Goal: Complete application form: Complete application form

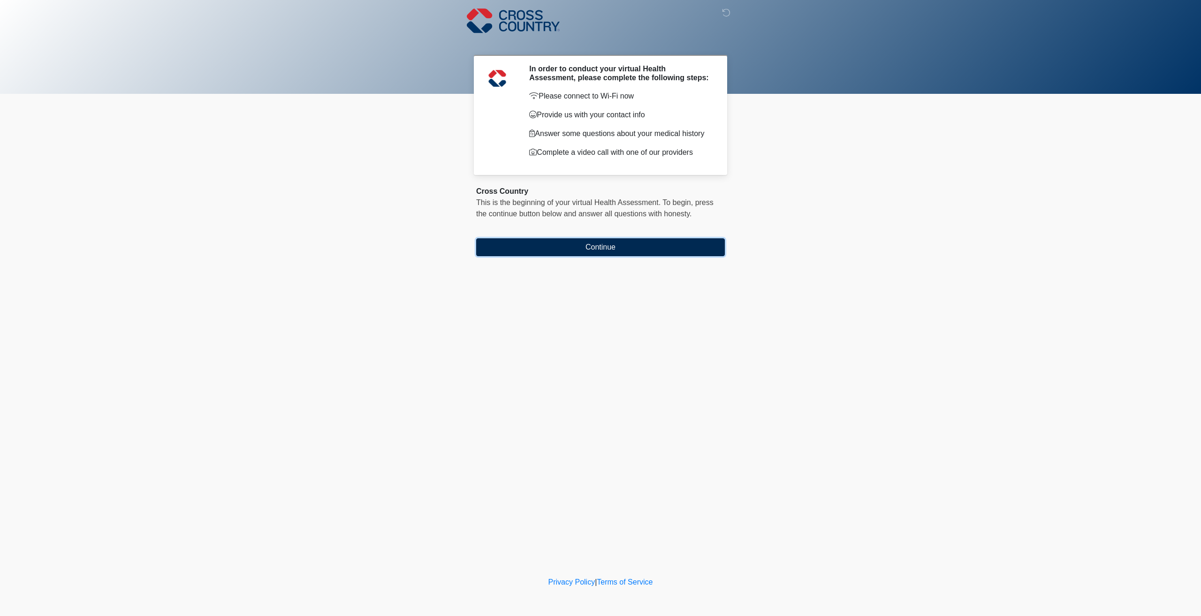
click at [603, 249] on button "Continue" at bounding box center [600, 247] width 249 height 18
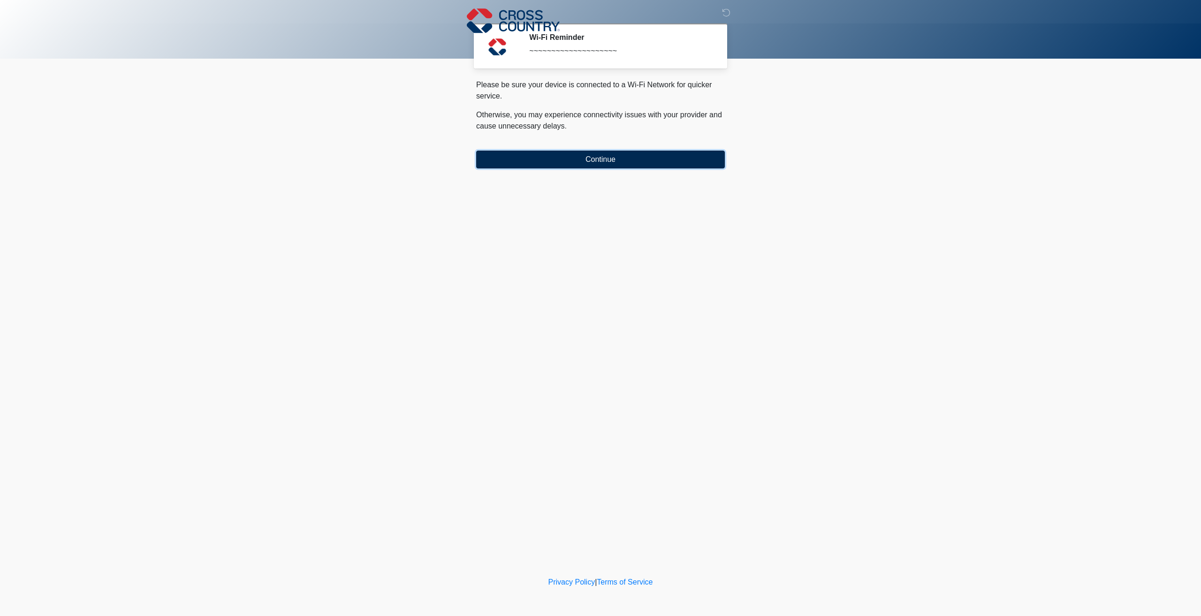
click at [610, 161] on button "Continue" at bounding box center [600, 160] width 249 height 18
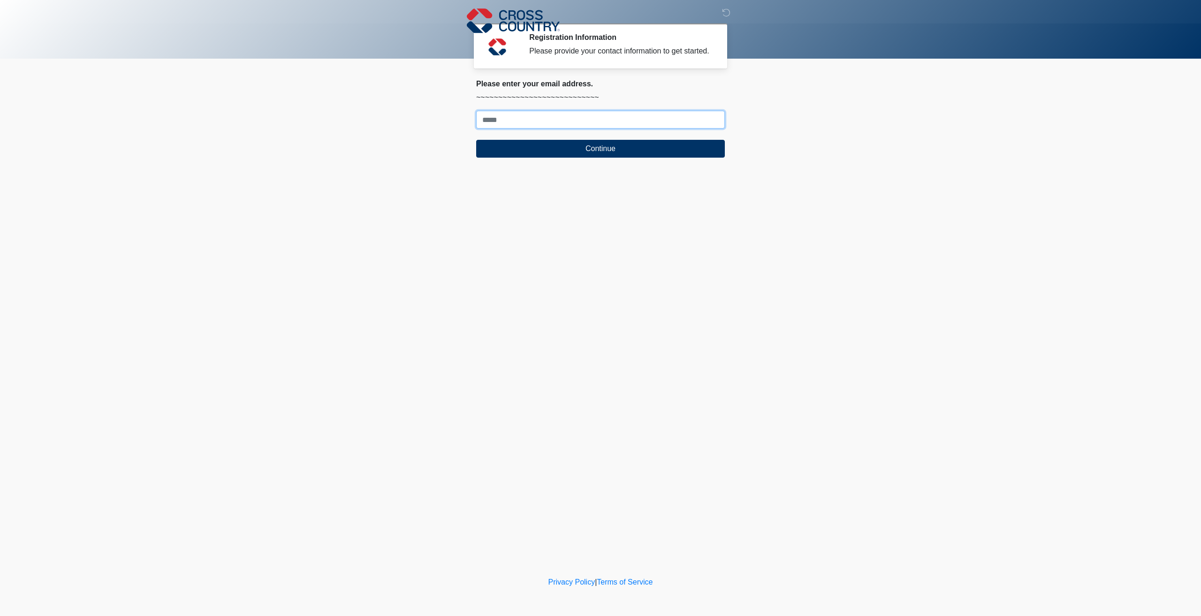
click at [541, 121] on input "Where should we email your response?" at bounding box center [600, 120] width 249 height 18
type input "**********"
click at [566, 156] on button "Continue" at bounding box center [600, 149] width 249 height 18
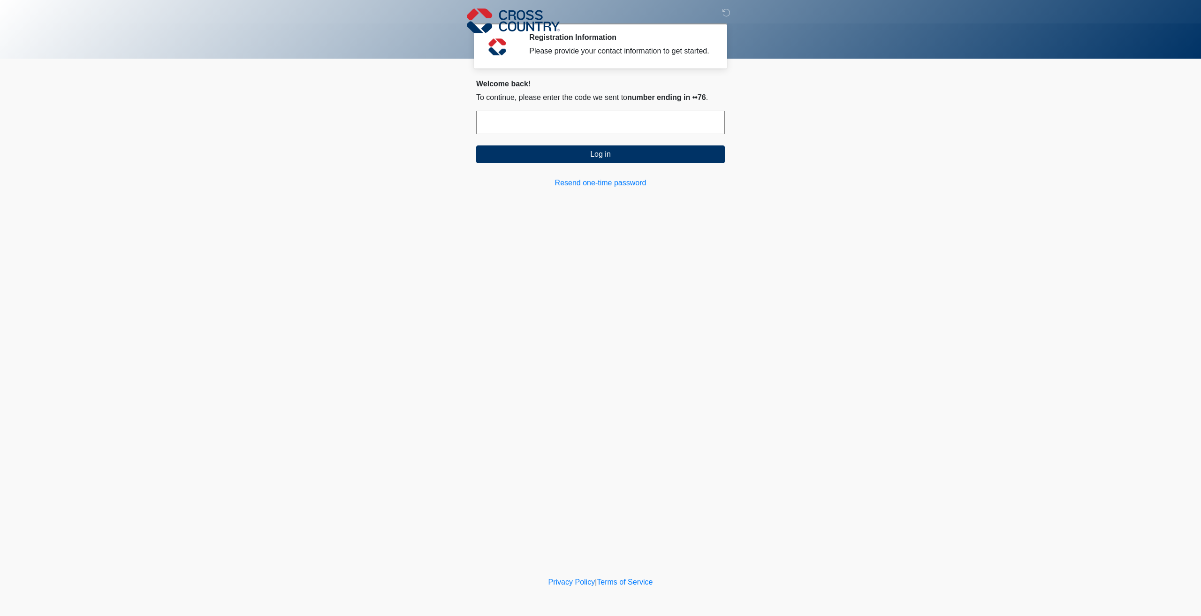
click at [533, 126] on input "text" at bounding box center [600, 122] width 249 height 23
type input "******"
click at [576, 157] on button "Log in" at bounding box center [600, 154] width 249 height 18
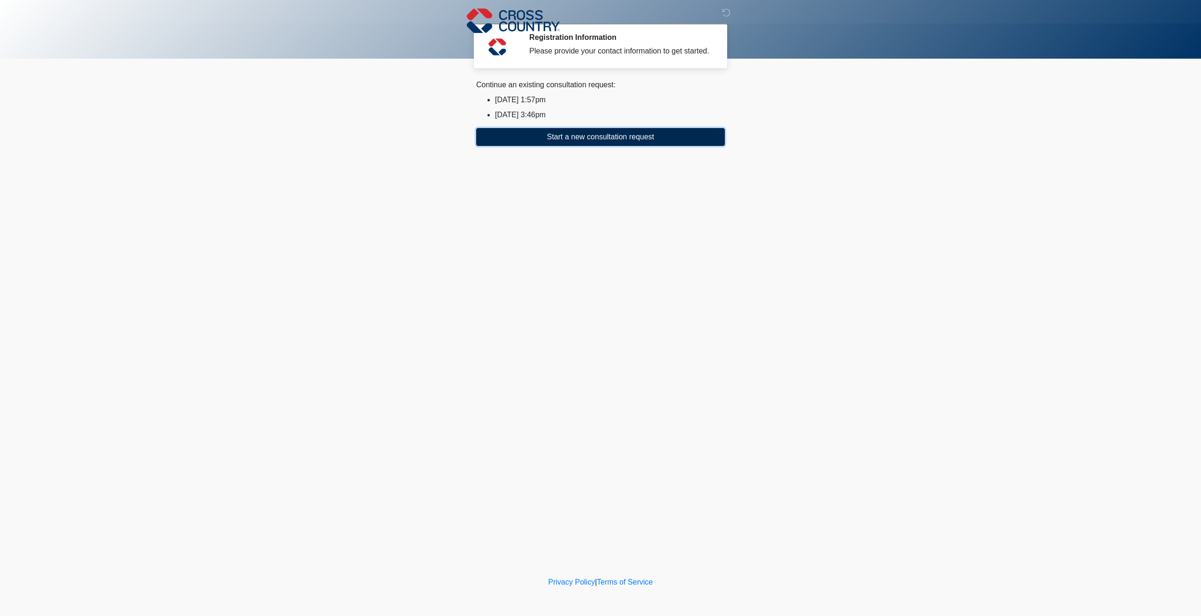
click at [597, 140] on button "Start a new consultation request" at bounding box center [600, 137] width 249 height 18
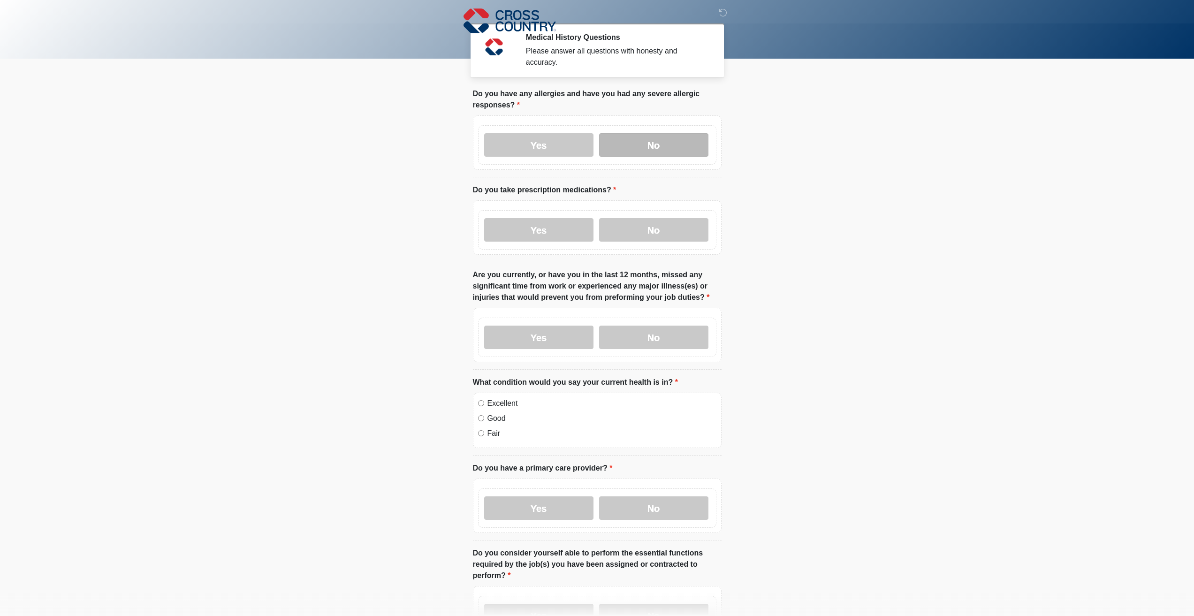
click at [655, 142] on label "No" at bounding box center [653, 144] width 109 height 23
click at [573, 225] on label "Yes" at bounding box center [538, 229] width 109 height 23
click at [646, 333] on label "No" at bounding box center [653, 337] width 109 height 23
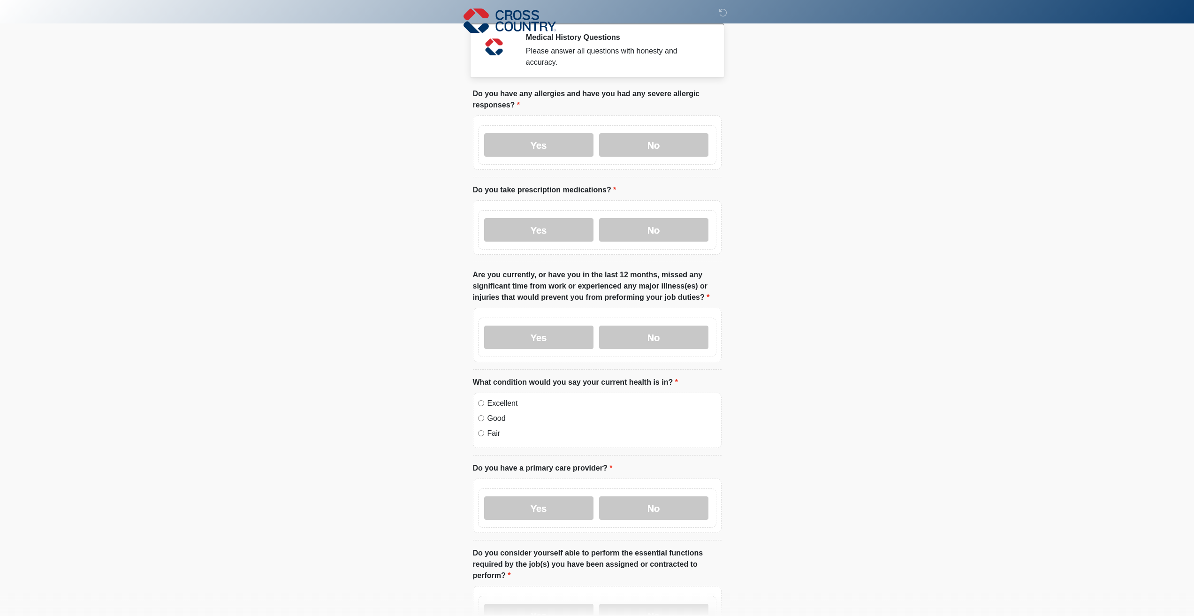
scroll to position [94, 0]
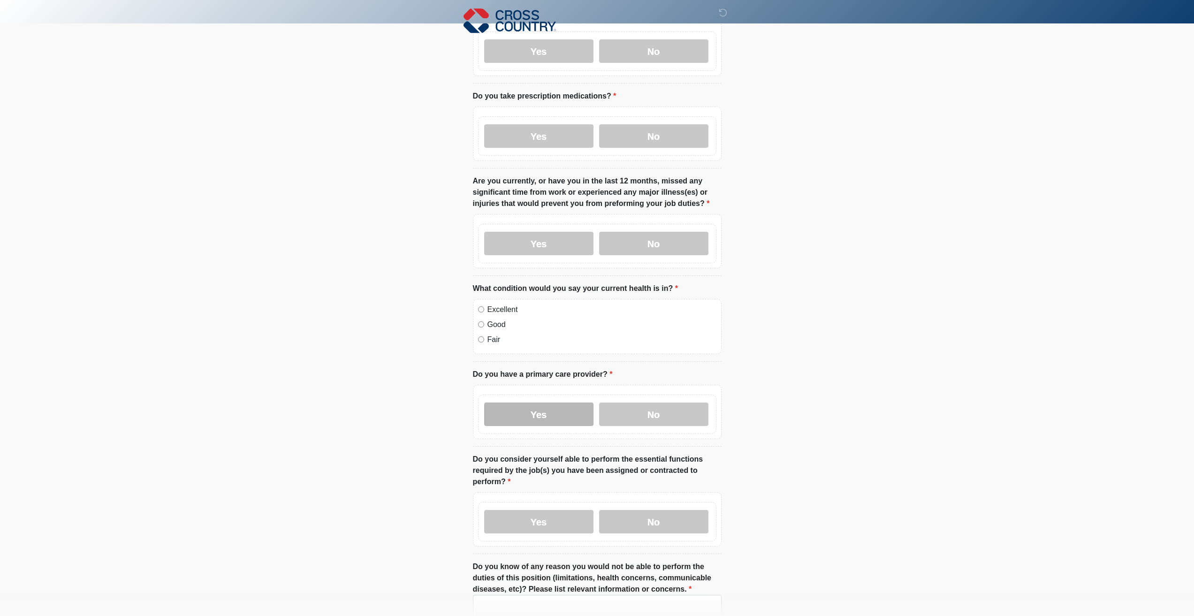
click at [572, 414] on label "Yes" at bounding box center [538, 414] width 109 height 23
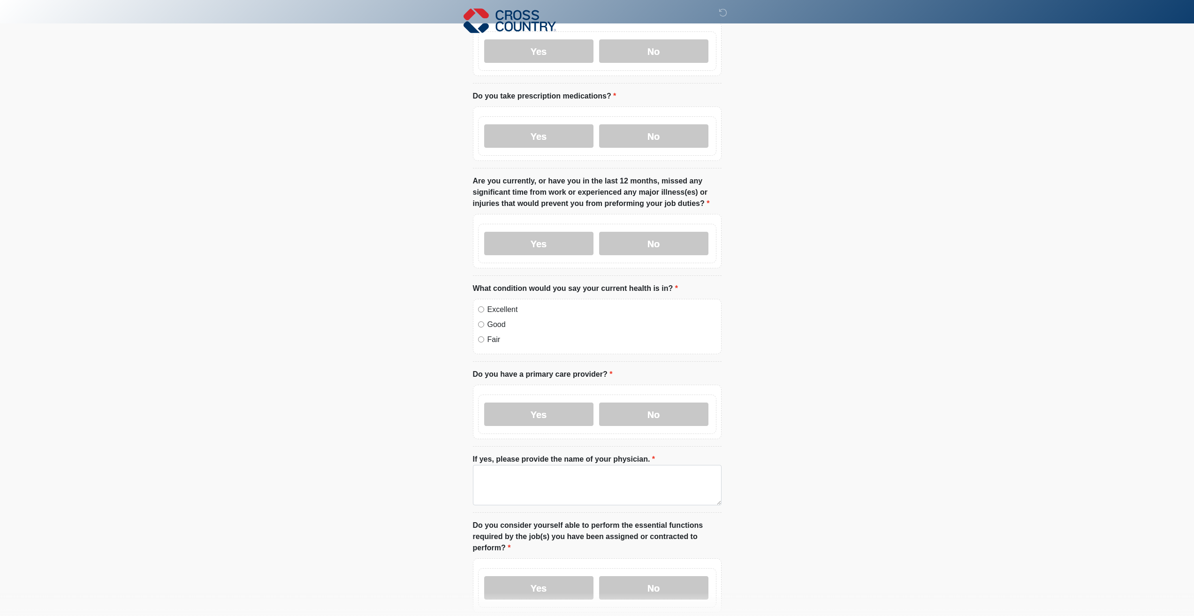
click at [633, 418] on div "Yes No" at bounding box center [597, 414] width 238 height 39
click at [682, 412] on label "No" at bounding box center [653, 414] width 109 height 23
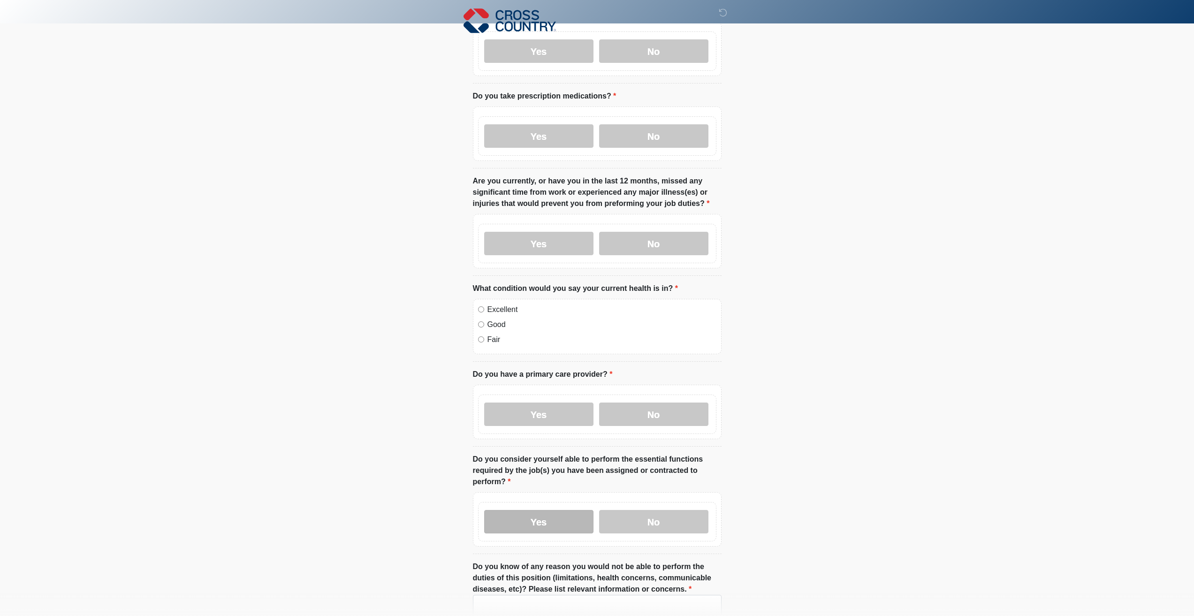
click at [512, 511] on label "Yes" at bounding box center [538, 521] width 109 height 23
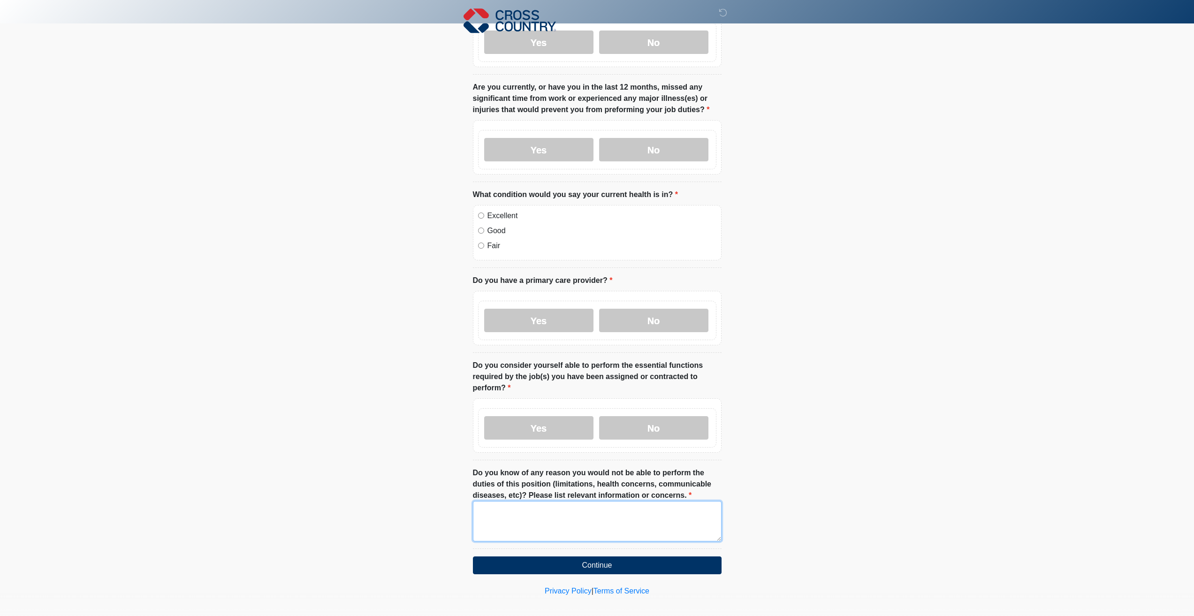
click at [527, 510] on textarea "Do you know of any reason you would not be able to perform the duties of this p…" at bounding box center [597, 521] width 249 height 40
type textarea "**"
click at [641, 559] on button "Continue" at bounding box center [597, 565] width 249 height 18
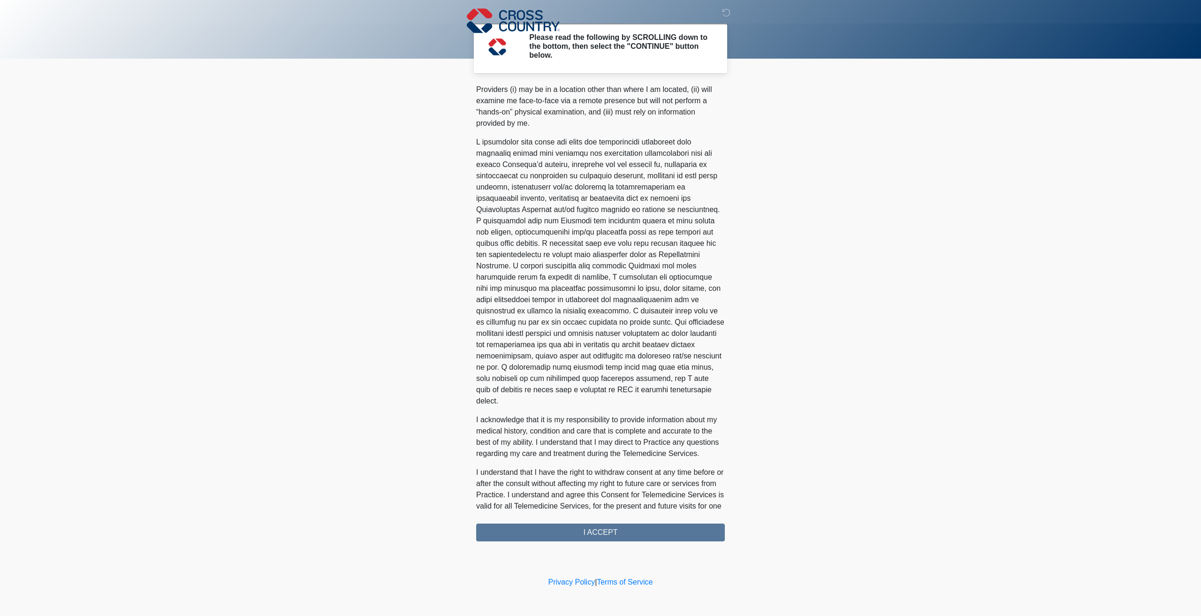
scroll to position [322, 0]
